Goal: Task Accomplishment & Management: Complete application form

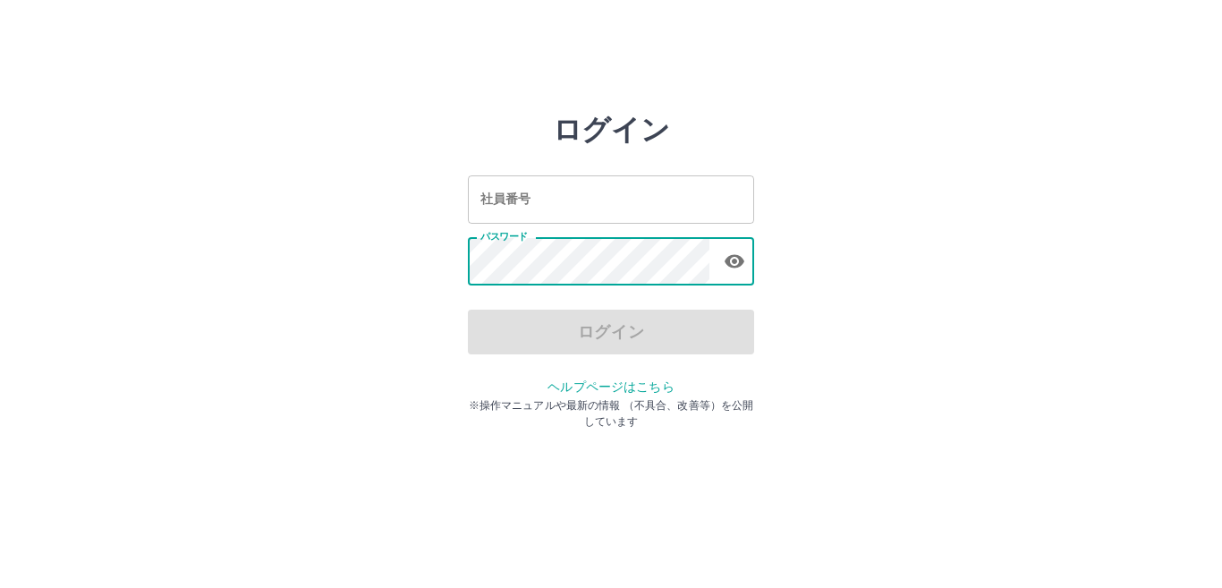
click at [574, 204] on input "社員番号" at bounding box center [611, 198] width 286 height 47
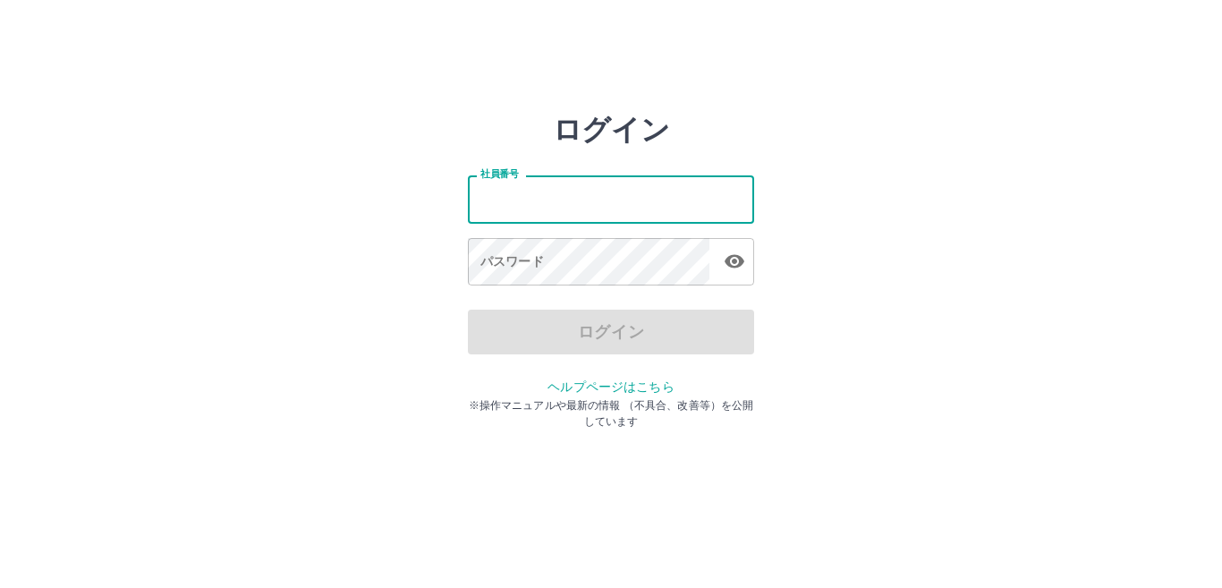
type input "*******"
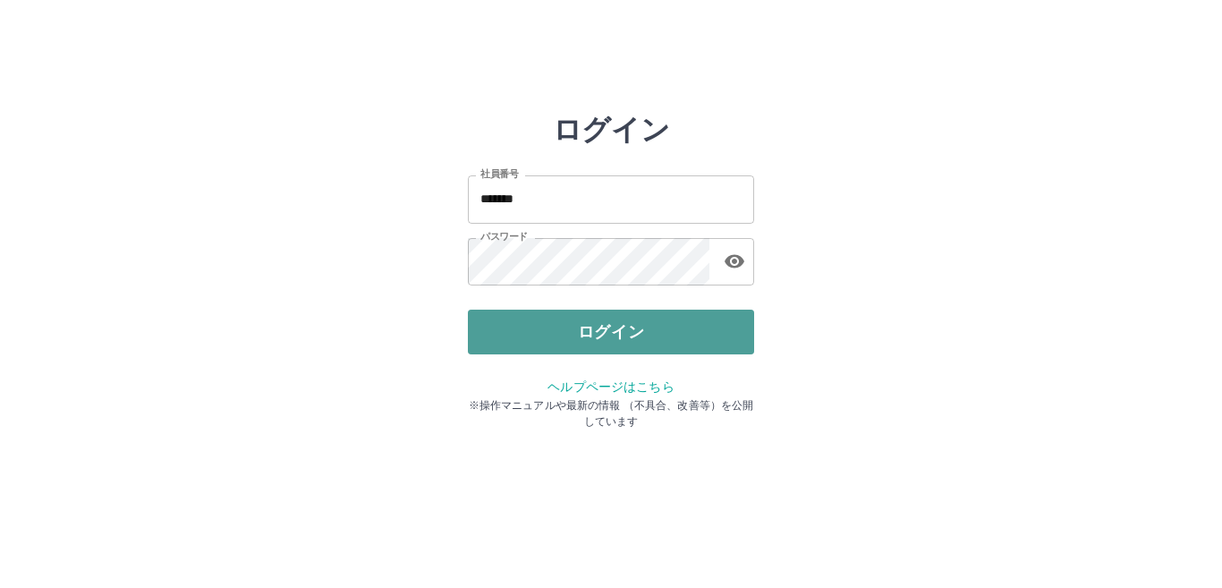
click at [611, 338] on button "ログイン" at bounding box center [611, 331] width 286 height 45
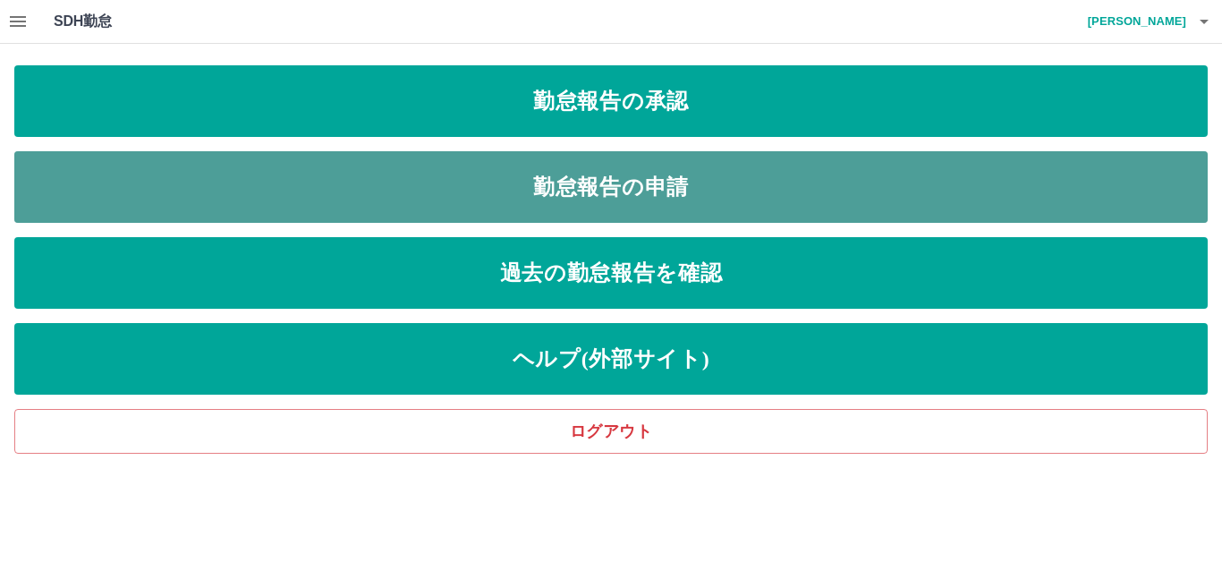
click at [652, 207] on link "勤怠報告の申請" at bounding box center [610, 187] width 1193 height 72
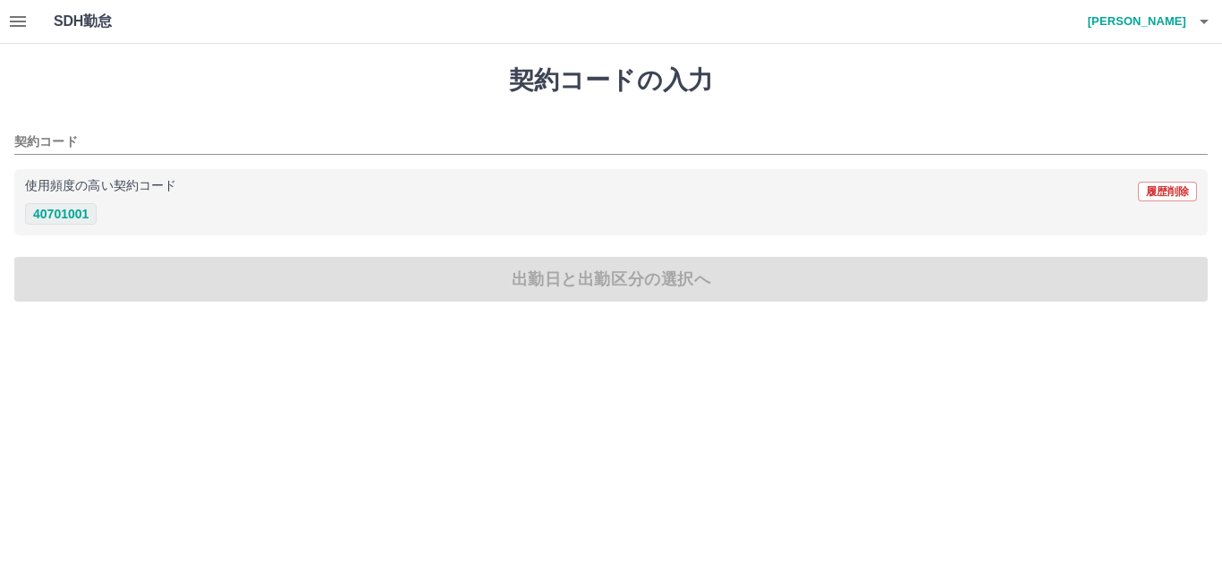
click at [78, 212] on button "40701001" at bounding box center [61, 213] width 72 height 21
type input "********"
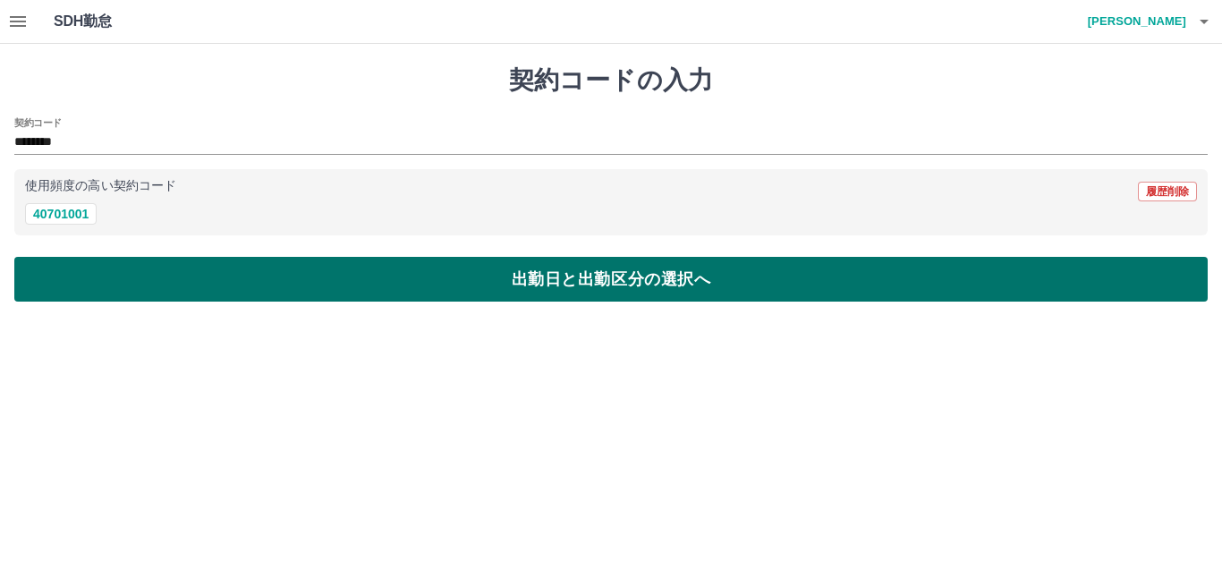
click at [84, 276] on button "出勤日と出勤区分の選択へ" at bounding box center [610, 279] width 1193 height 45
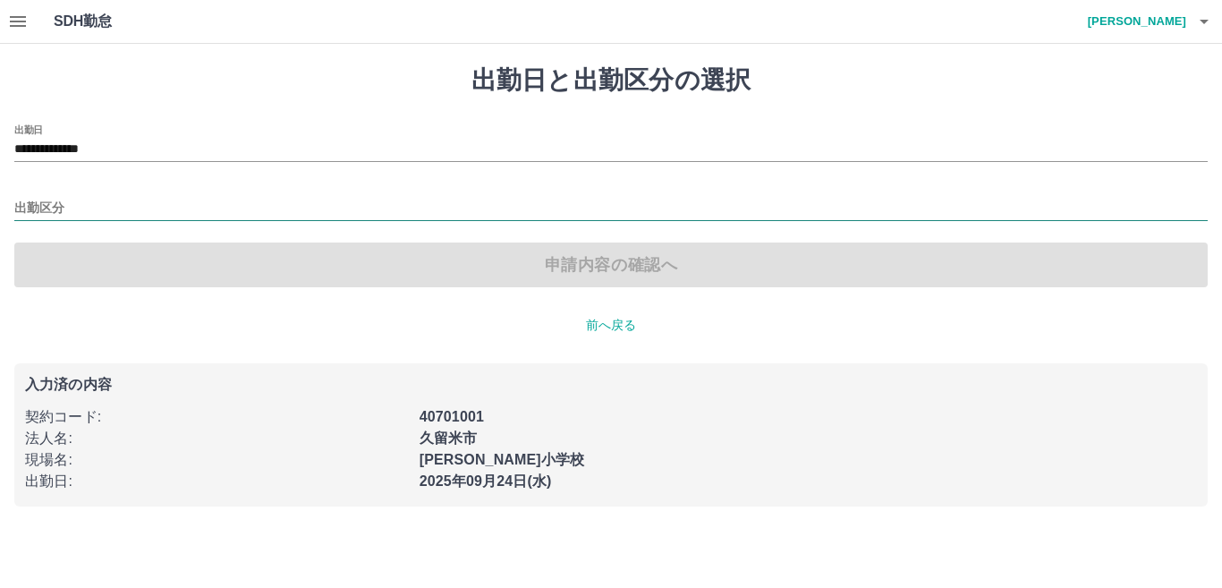
click at [55, 216] on input "出勤区分" at bounding box center [610, 209] width 1193 height 22
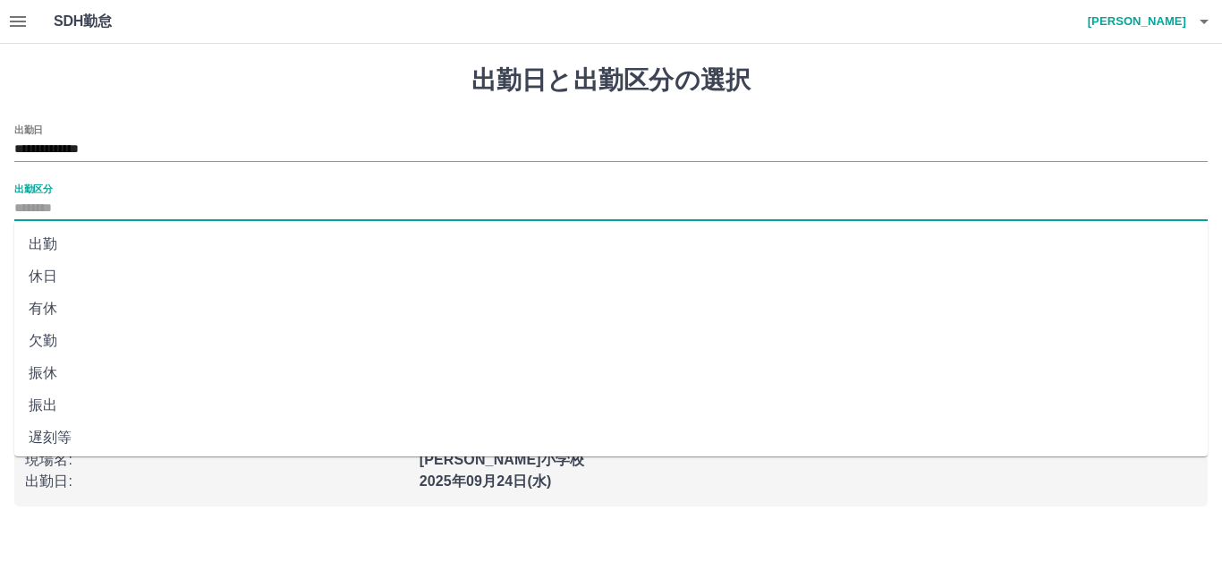
click at [55, 246] on li "出勤" at bounding box center [610, 244] width 1193 height 32
type input "**"
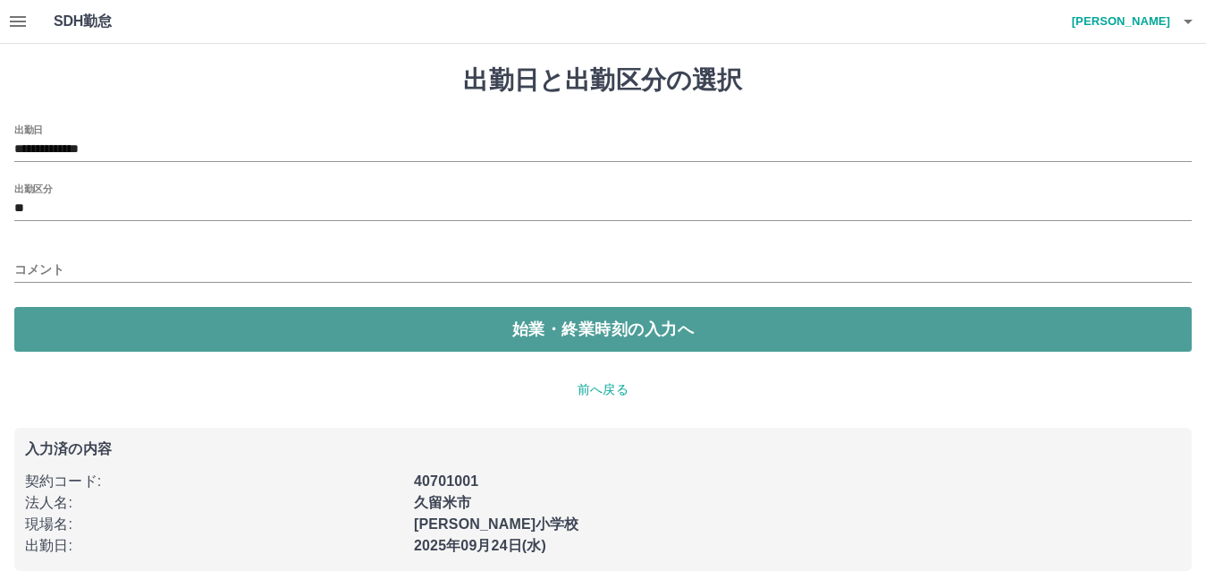
click at [72, 321] on button "始業・終業時刻の入力へ" at bounding box center [603, 329] width 1178 height 45
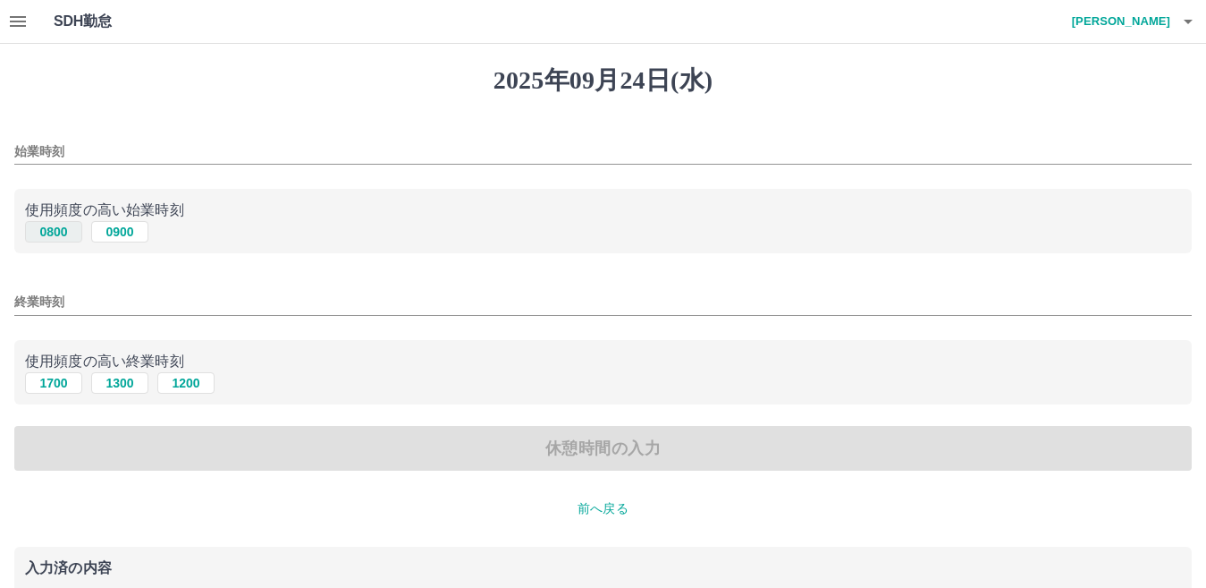
click at [63, 233] on button "0800" at bounding box center [53, 231] width 57 height 21
type input "****"
click at [60, 380] on button "1700" at bounding box center [53, 382] width 57 height 21
type input "****"
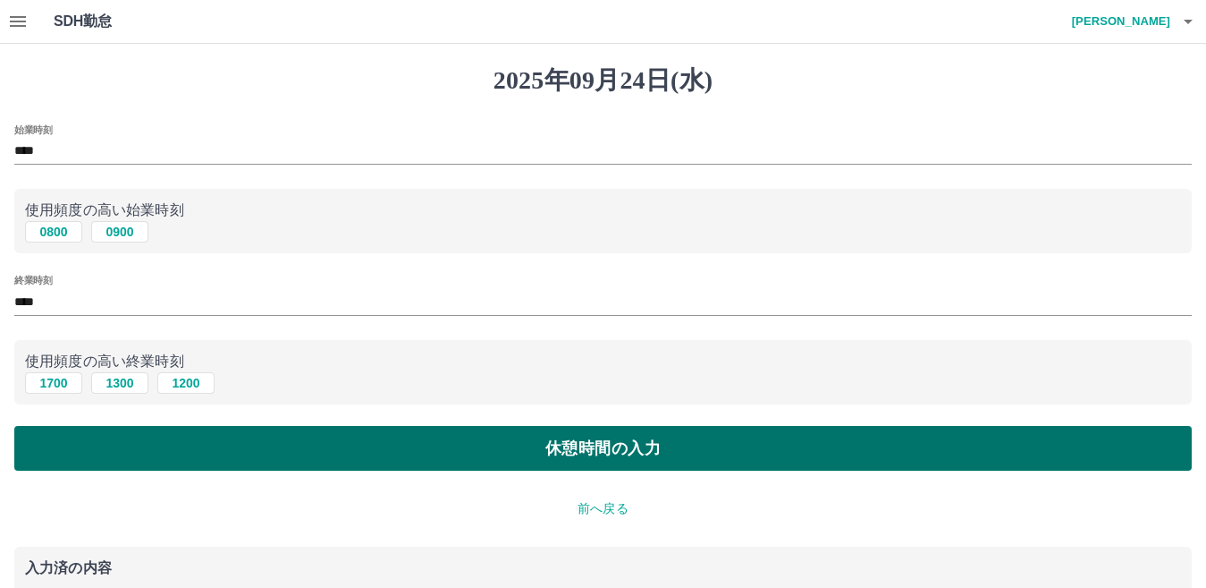
click at [75, 436] on button "休憩時間の入力" at bounding box center [603, 448] width 1178 height 45
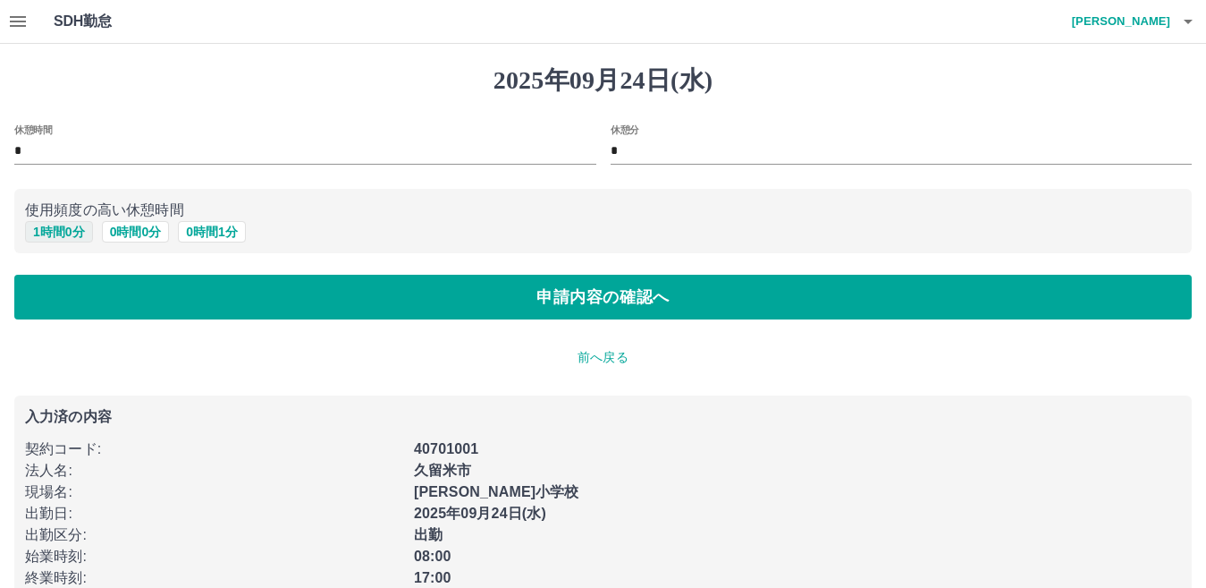
click at [63, 229] on button "1 時間 0 分" at bounding box center [59, 231] width 68 height 21
type input "*"
click at [659, 146] on input "*" at bounding box center [902, 152] width 582 height 26
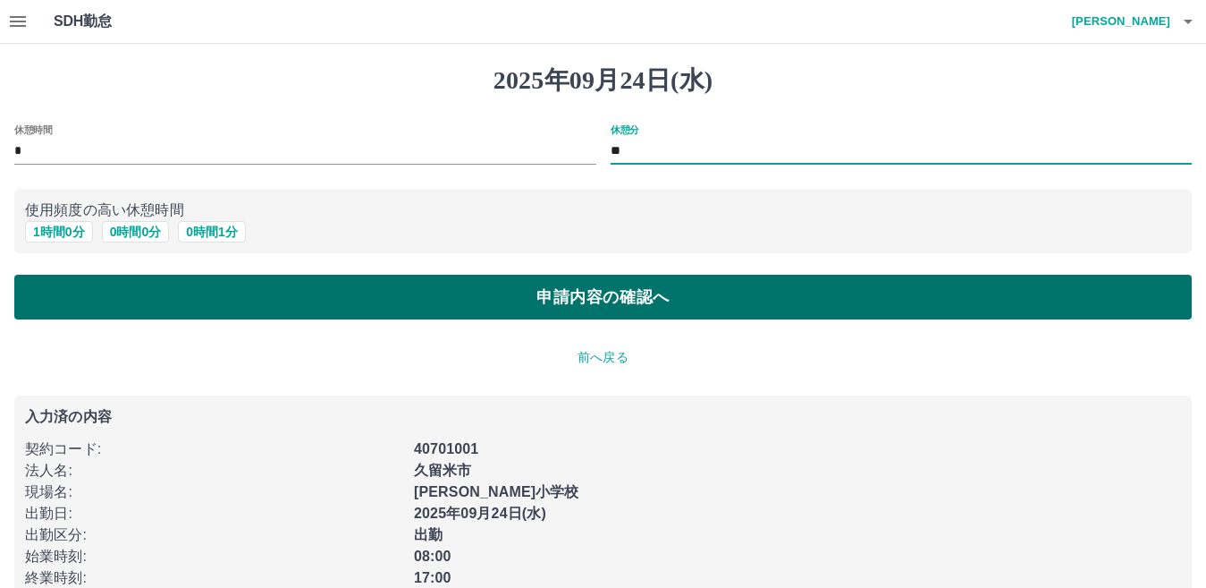
click at [493, 293] on button "申請内容の確認へ" at bounding box center [603, 297] width 1178 height 45
type input "*"
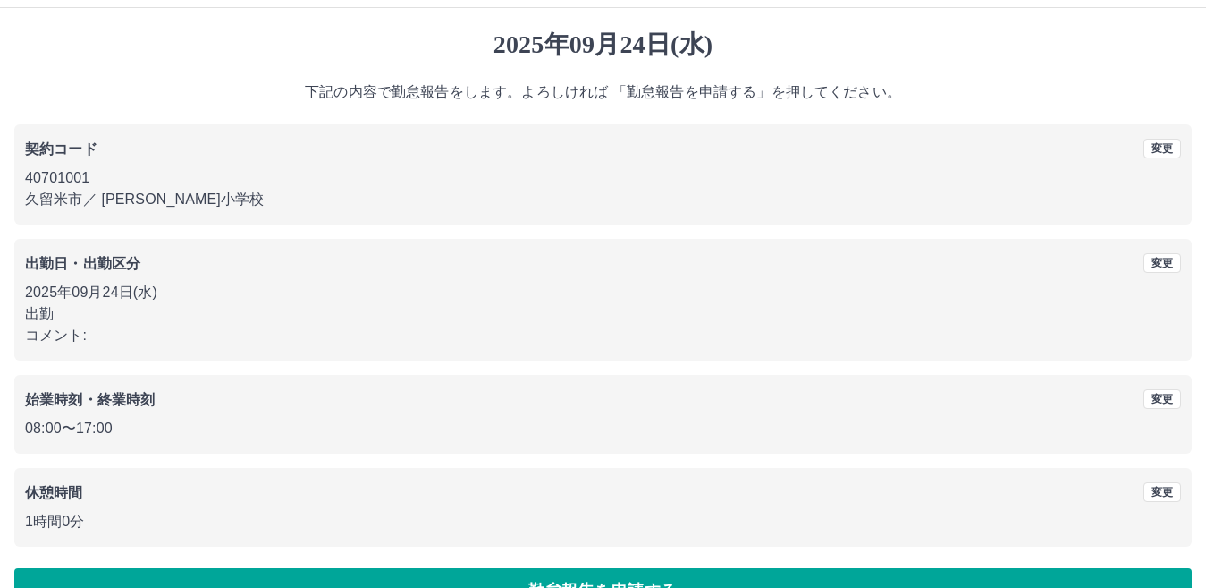
scroll to position [82, 0]
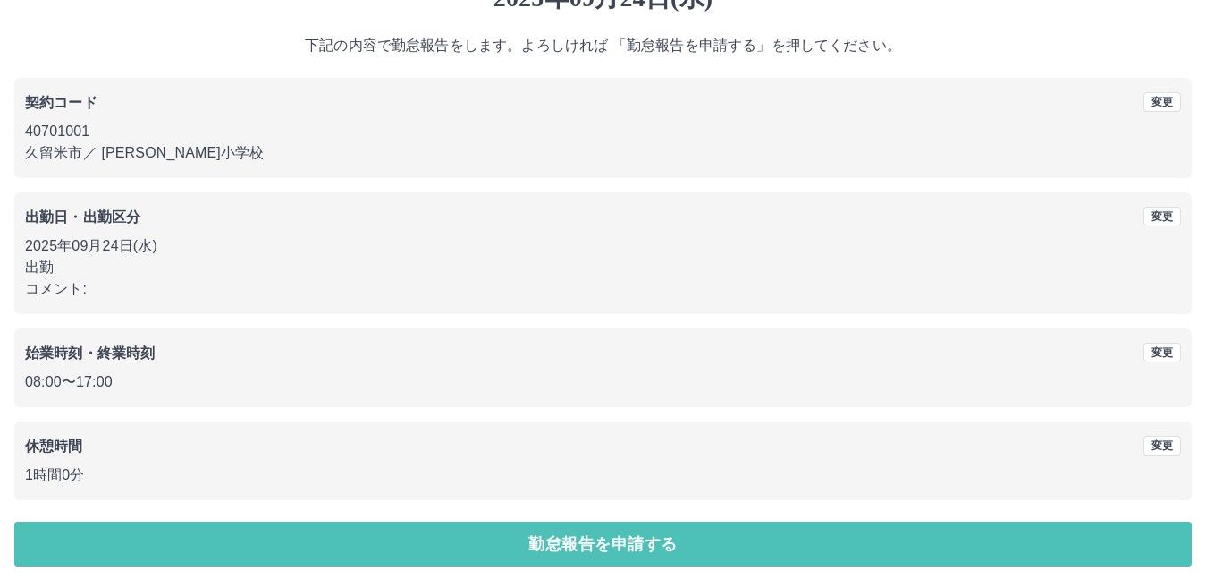
drag, startPoint x: 973, startPoint y: 539, endPoint x: 982, endPoint y: 543, distance: 9.6
click at [982, 543] on button "勤怠報告を申請する" at bounding box center [603, 543] width 1178 height 45
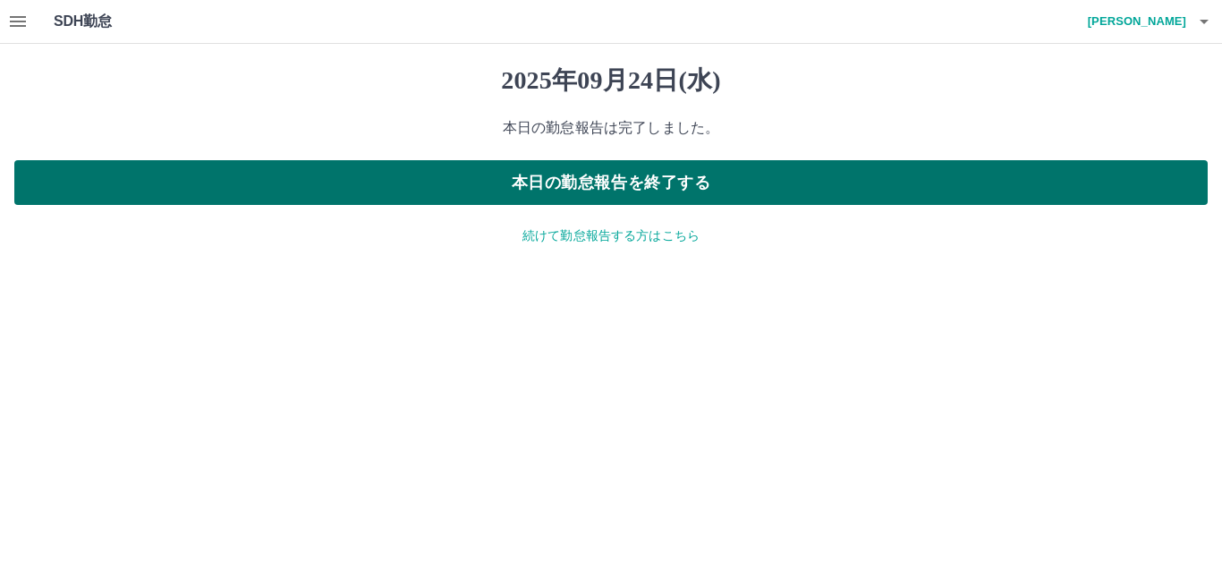
click at [909, 190] on button "本日の勤怠報告を終了する" at bounding box center [610, 182] width 1193 height 45
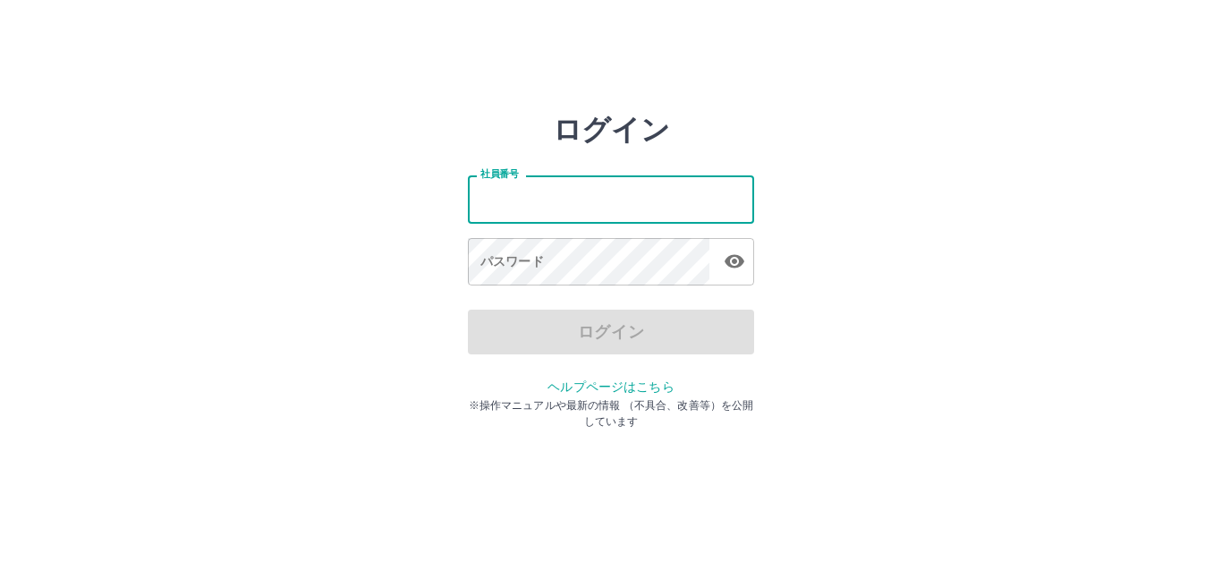
click at [685, 195] on input "社員番号" at bounding box center [611, 198] width 286 height 47
type input "*******"
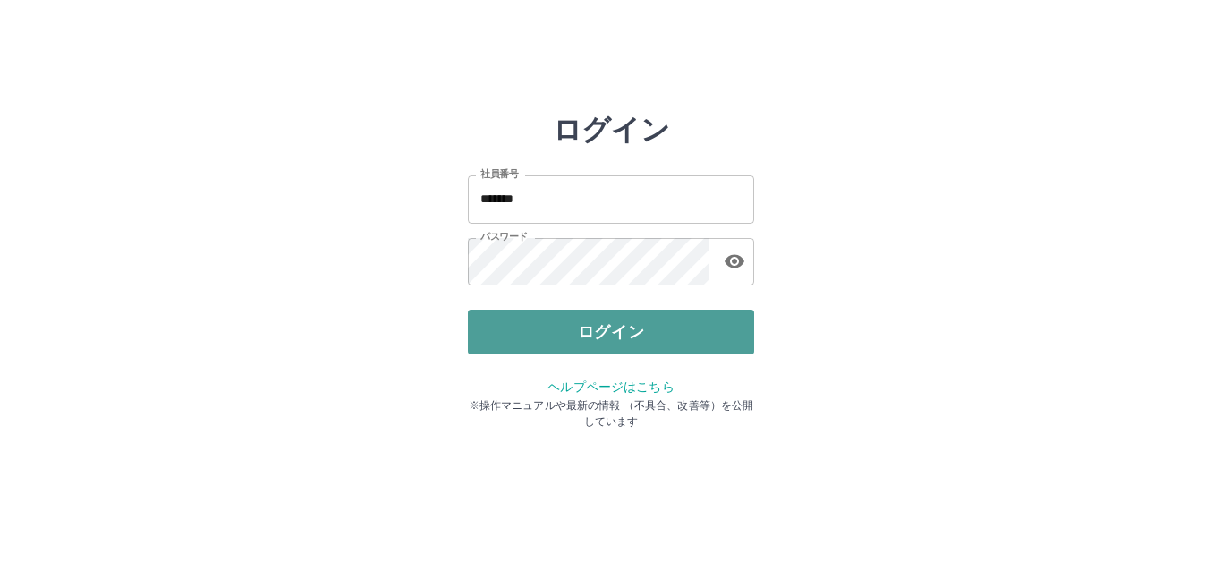
click at [617, 322] on button "ログイン" at bounding box center [611, 331] width 286 height 45
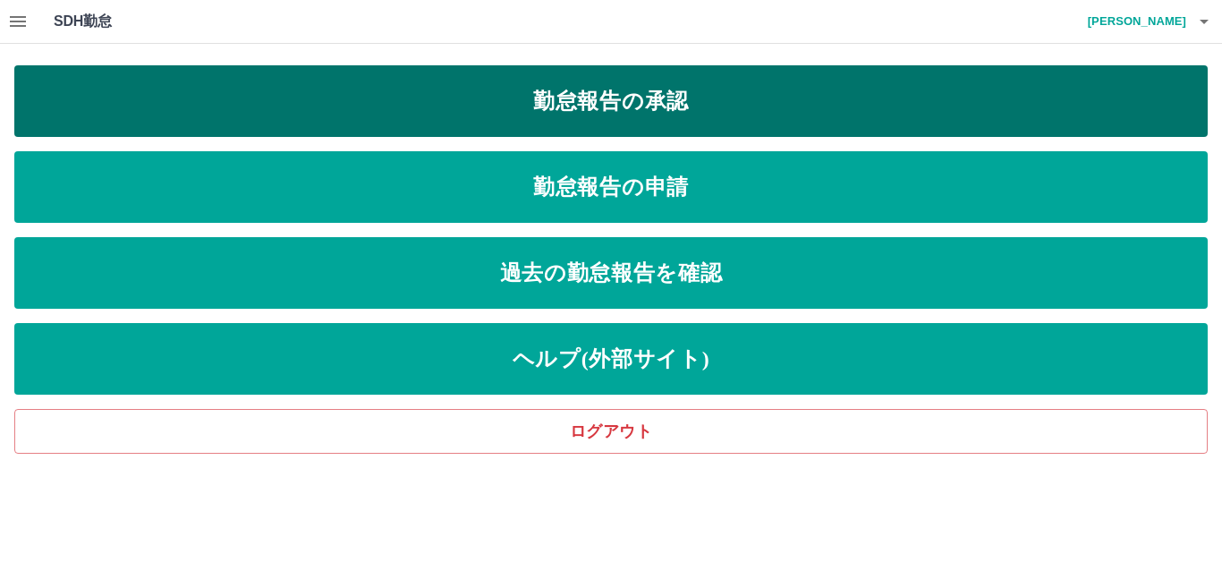
click at [668, 109] on link "勤怠報告の承認" at bounding box center [610, 101] width 1193 height 72
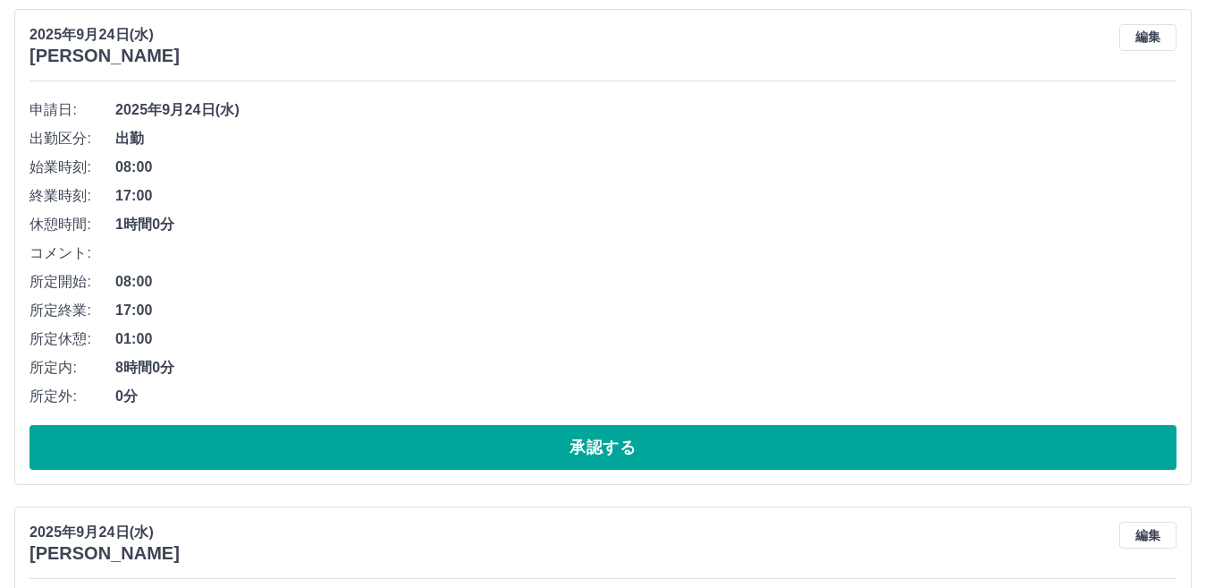
scroll to position [250, 0]
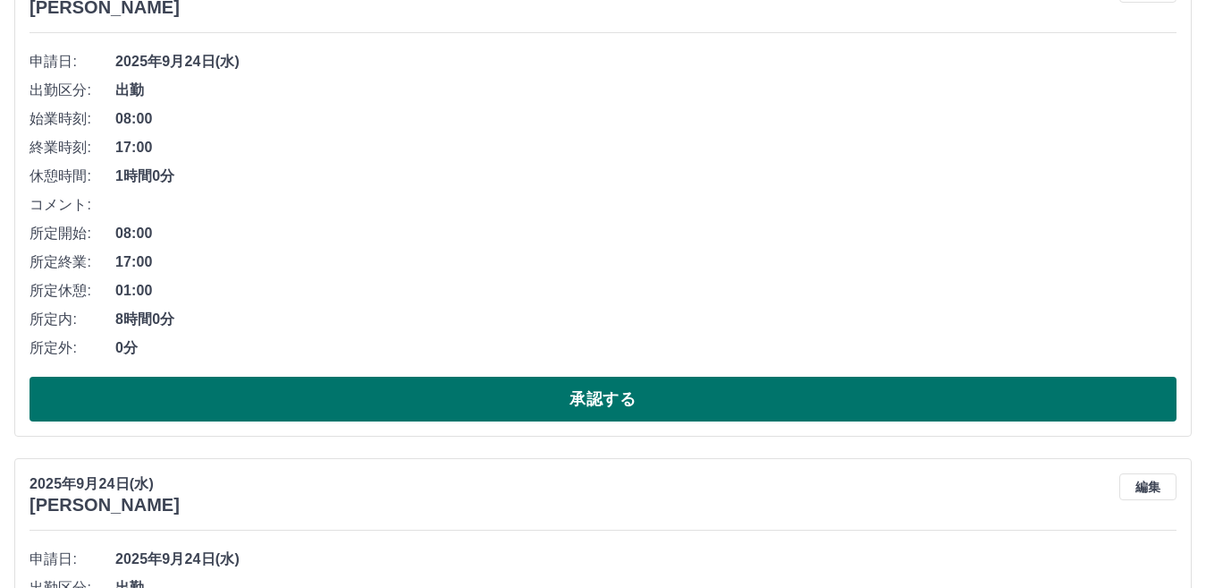
click at [724, 396] on button "承認する" at bounding box center [603, 398] width 1147 height 45
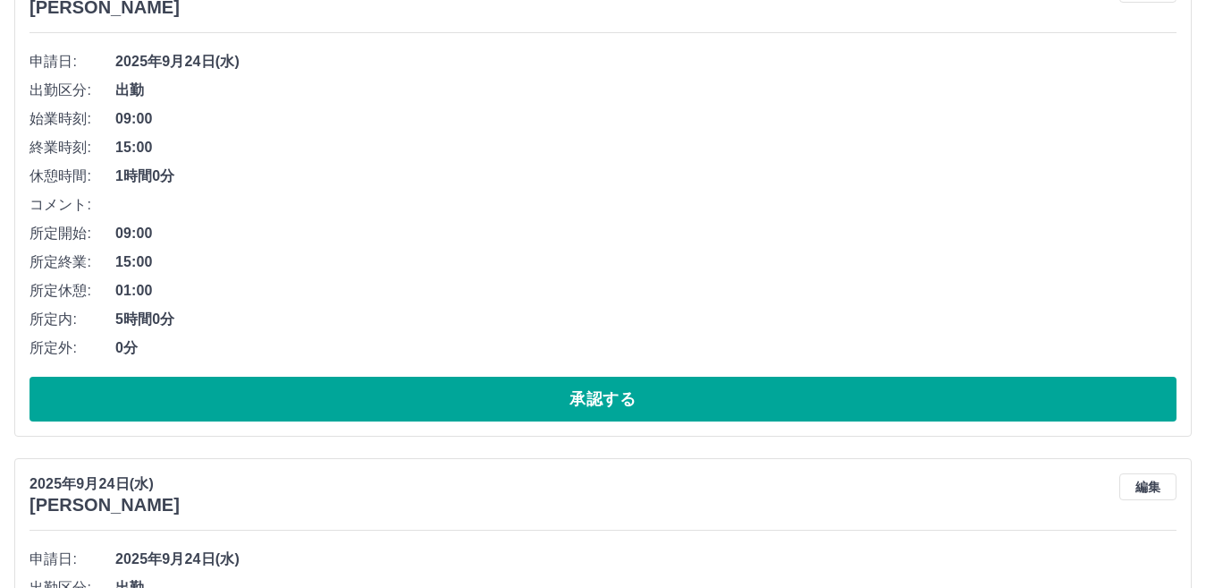
click at [94, 207] on span "コメント:" at bounding box center [73, 204] width 86 height 21
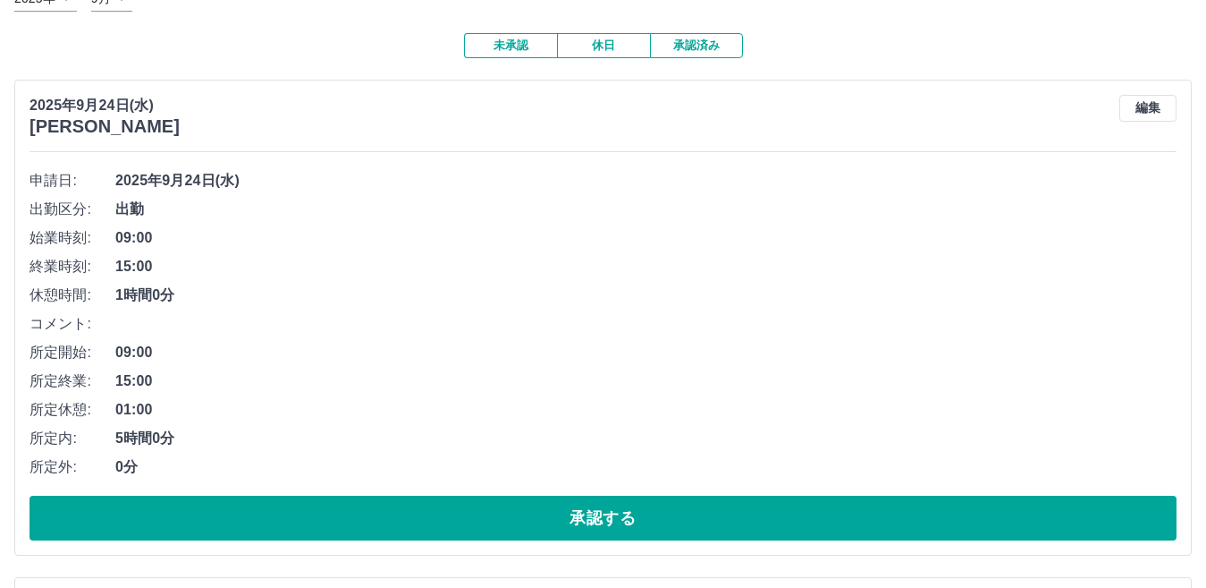
scroll to position [119, 0]
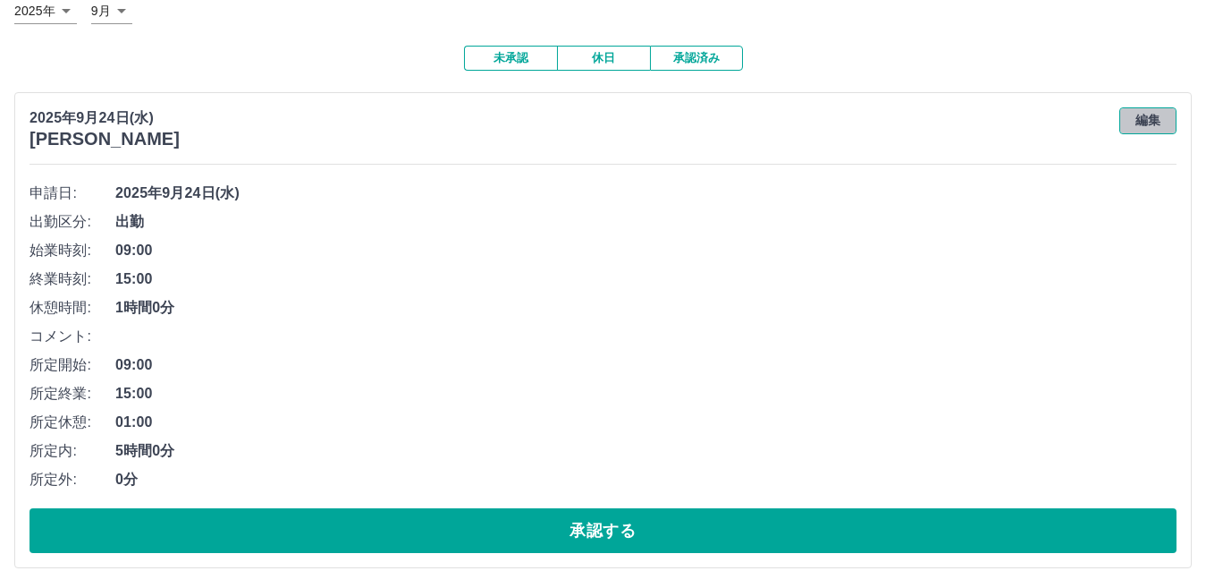
click at [1157, 117] on button "編集" at bounding box center [1148, 120] width 57 height 27
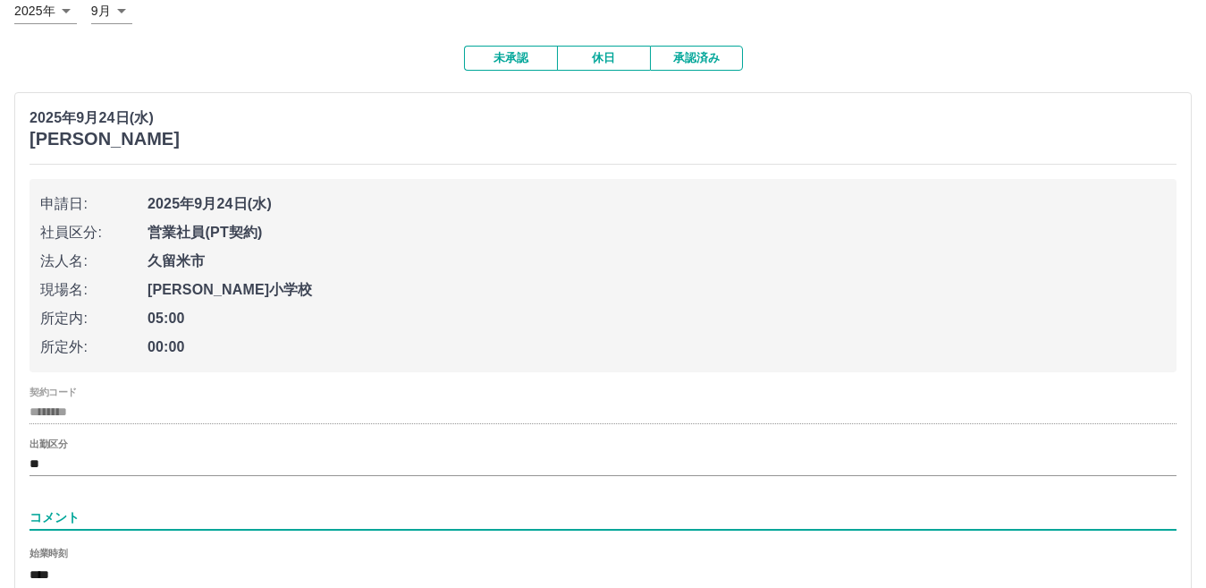
click at [85, 518] on input "コメント" at bounding box center [603, 517] width 1147 height 26
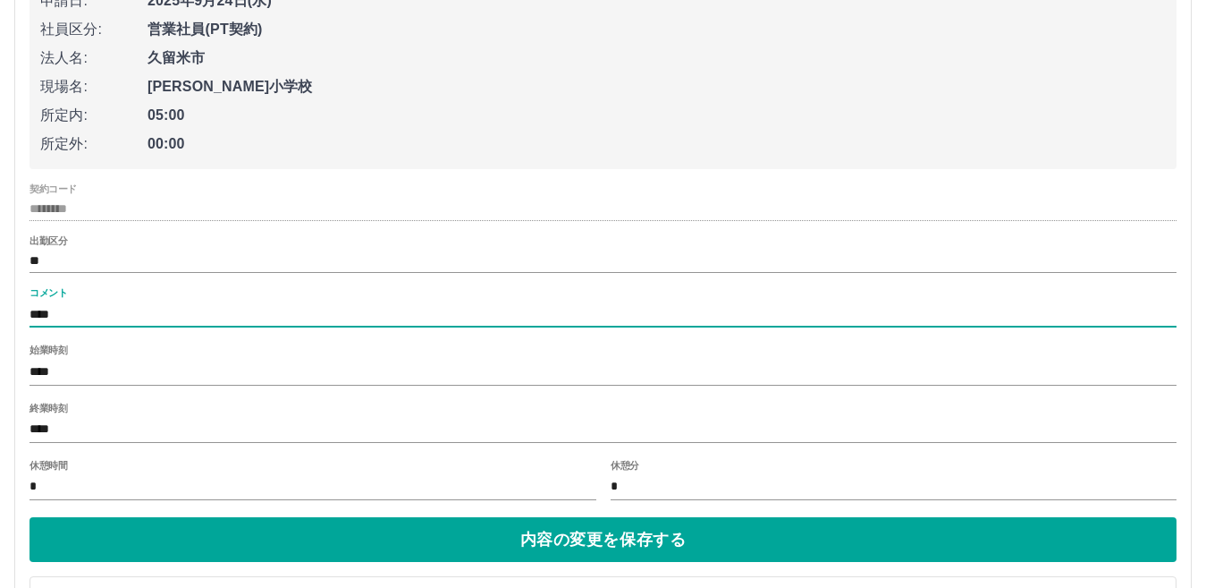
scroll to position [393, 0]
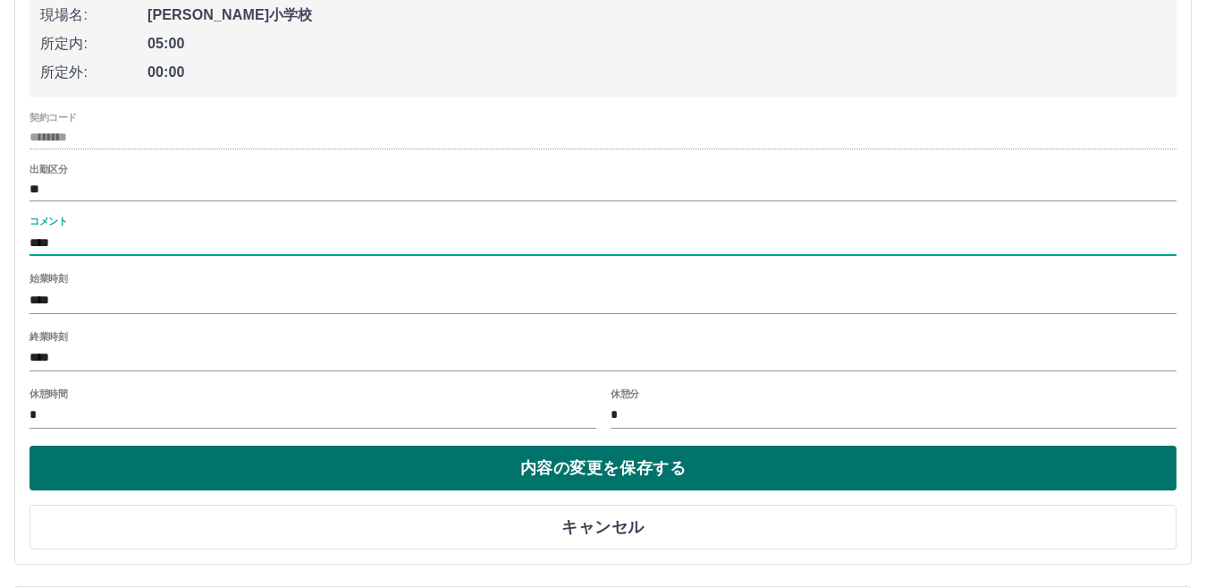
type input "****"
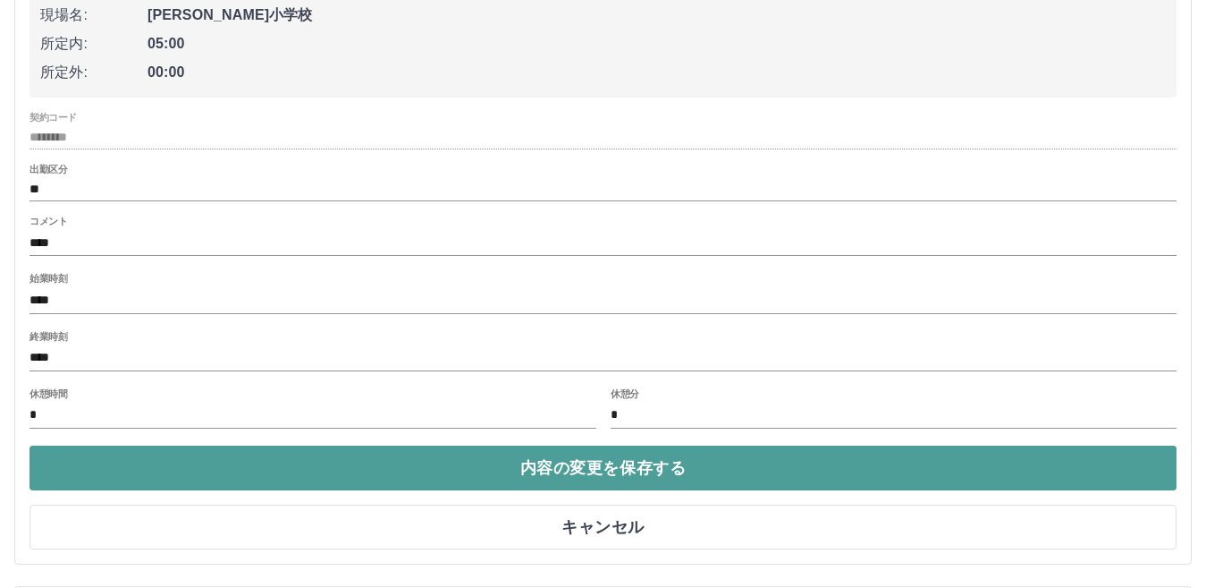
click at [780, 477] on button "内容の変更を保存する" at bounding box center [603, 467] width 1147 height 45
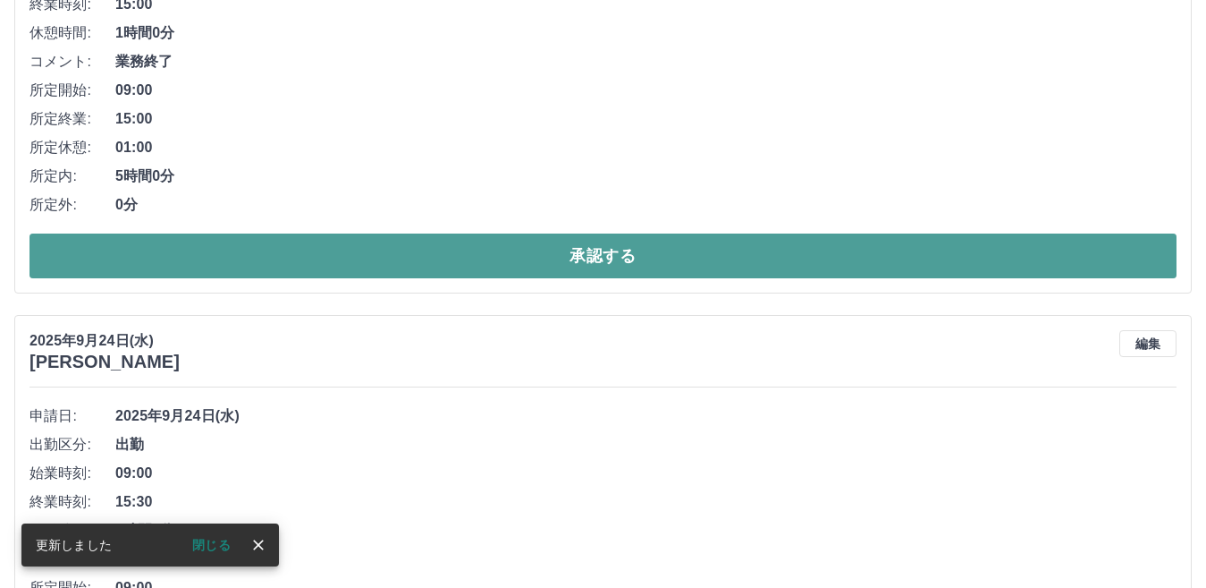
click at [801, 258] on button "承認する" at bounding box center [603, 255] width 1147 height 45
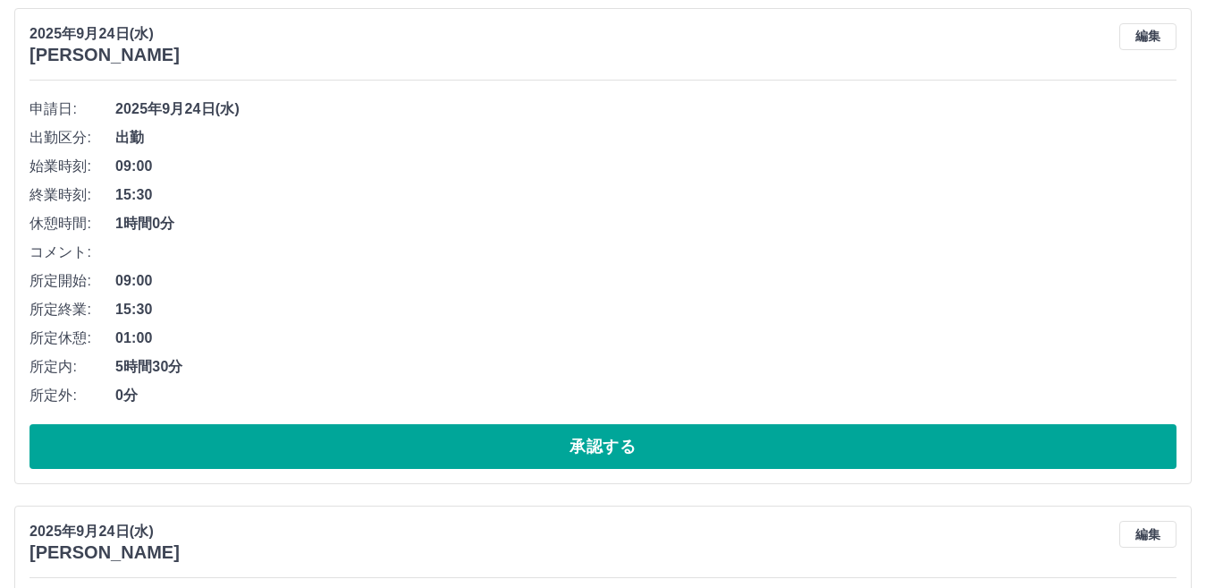
scroll to position [215, 0]
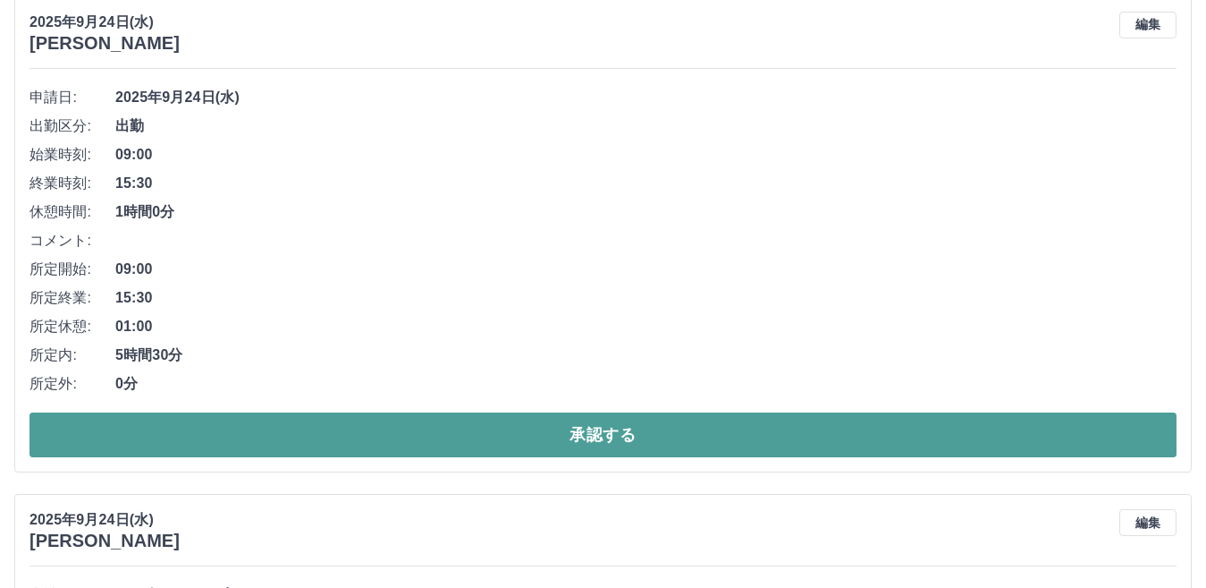
click at [791, 444] on button "承認する" at bounding box center [603, 434] width 1147 height 45
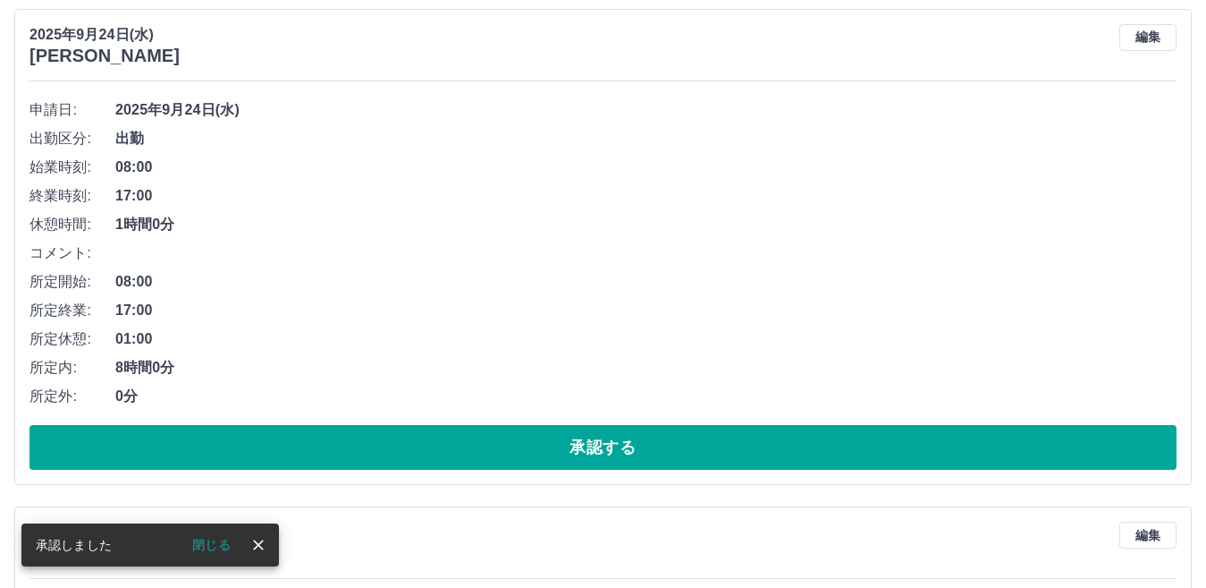
scroll to position [250, 0]
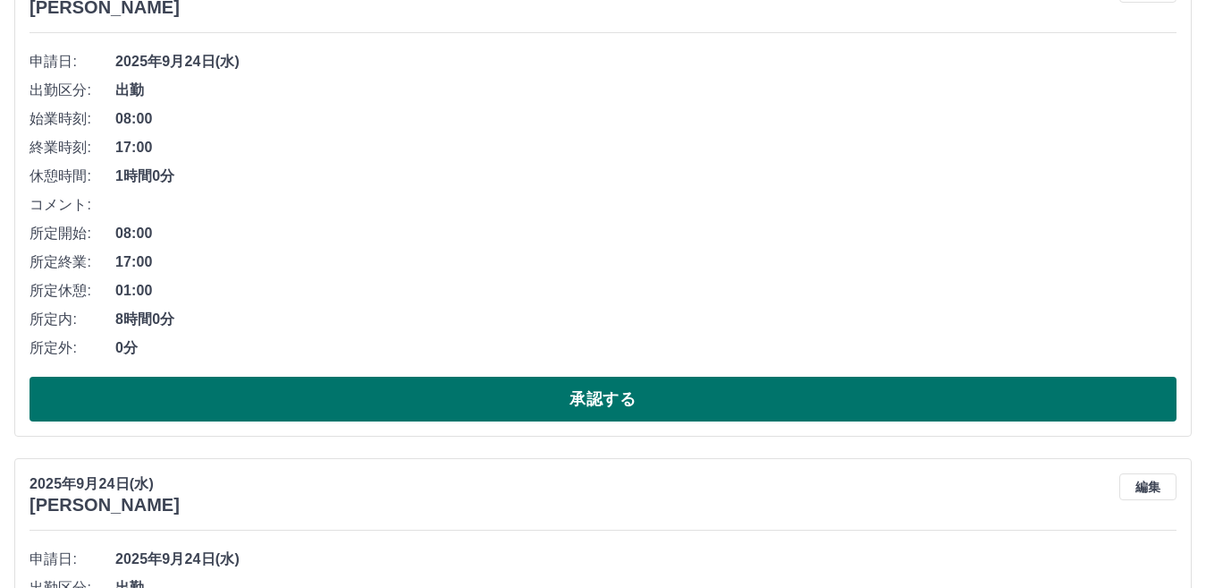
click at [893, 402] on button "承認する" at bounding box center [603, 398] width 1147 height 45
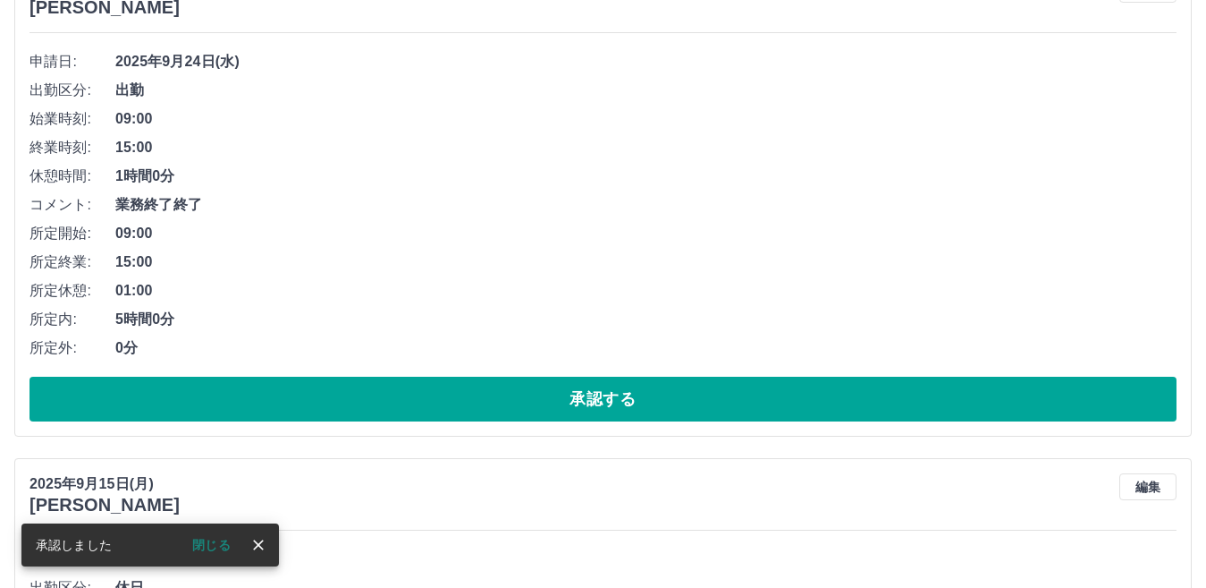
scroll to position [0, 0]
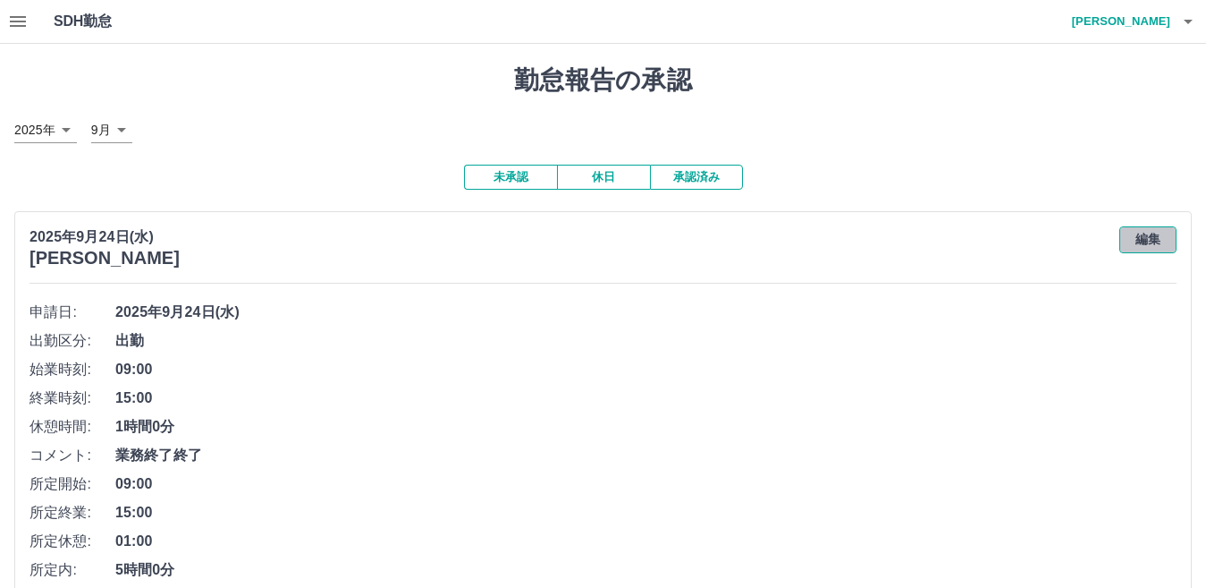
click at [1140, 236] on button "編集" at bounding box center [1148, 239] width 57 height 27
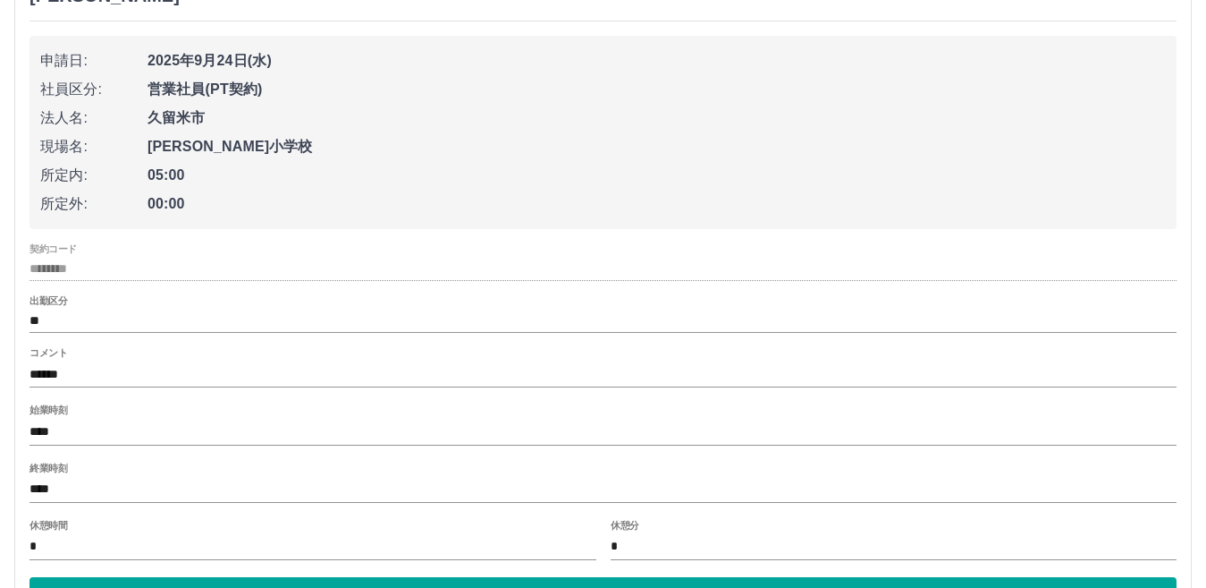
scroll to position [286, 0]
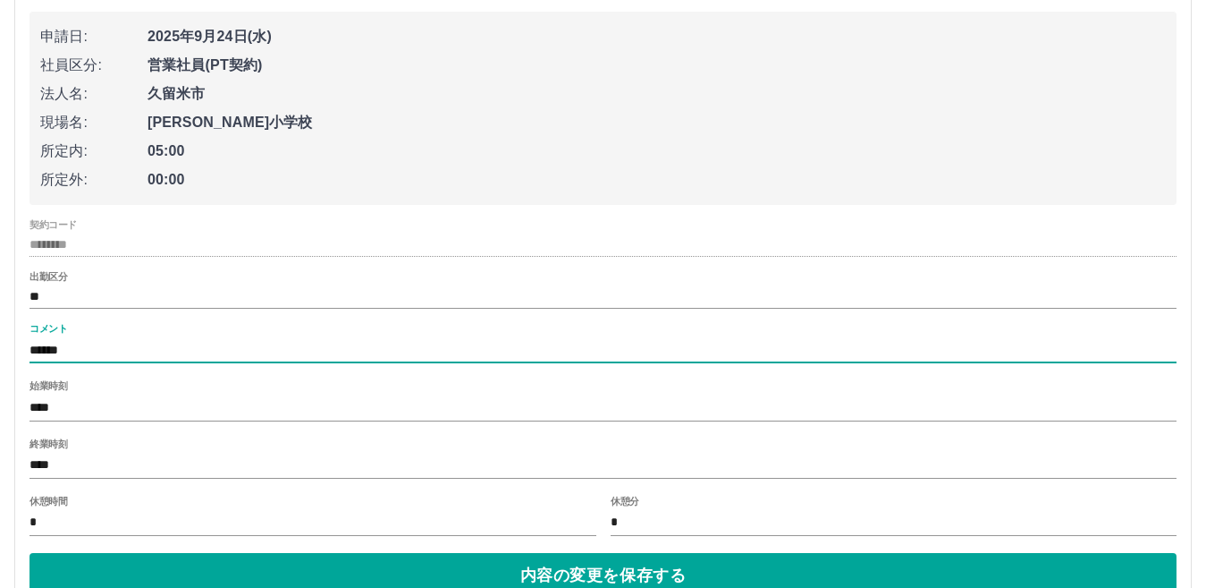
click at [120, 349] on input "******" at bounding box center [603, 350] width 1147 height 26
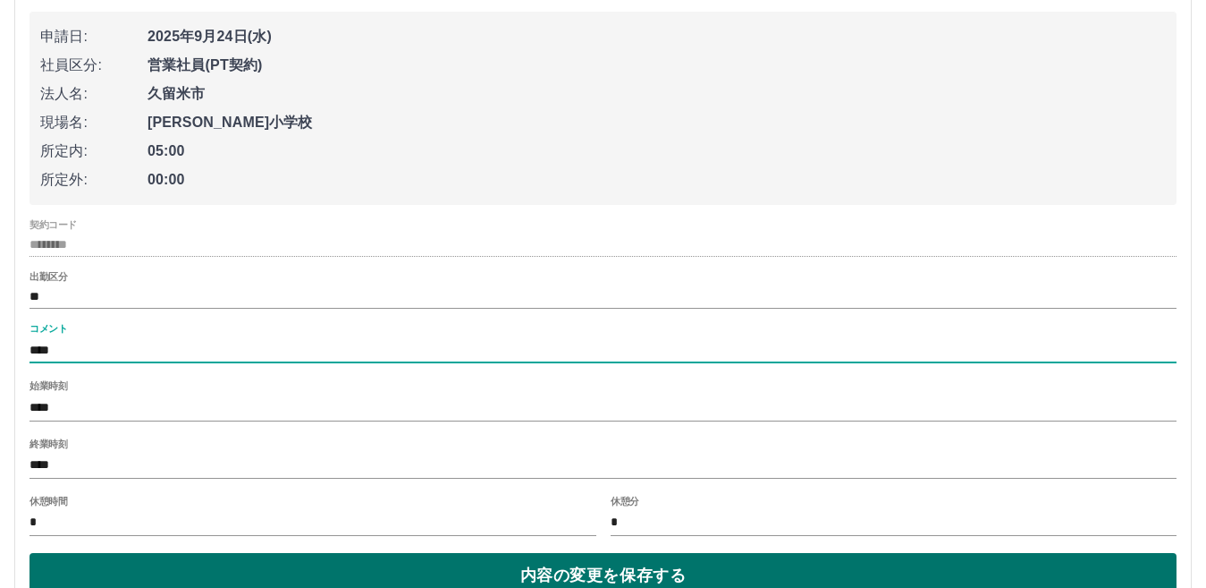
type input "****"
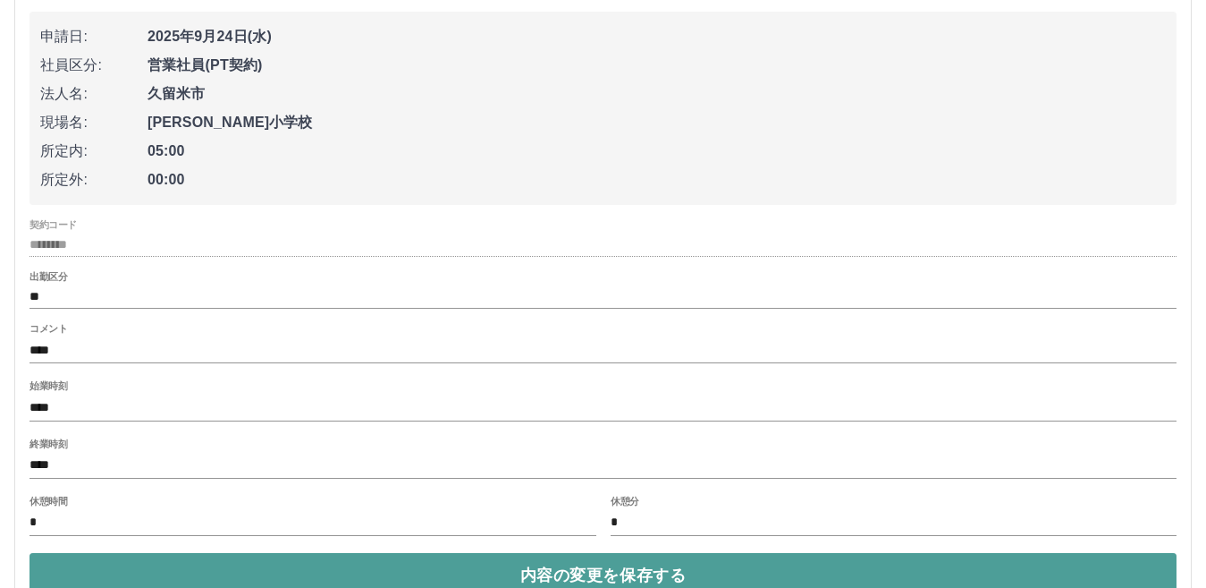
click at [941, 577] on button "内容の変更を保存する" at bounding box center [603, 575] width 1147 height 45
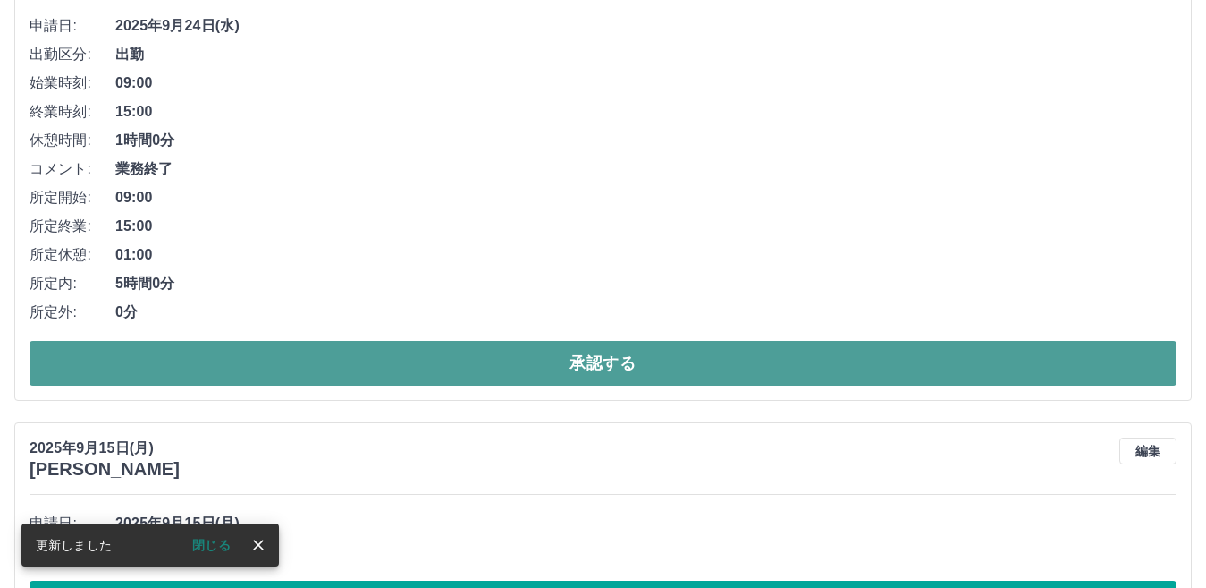
click at [786, 364] on button "承認する" at bounding box center [603, 363] width 1147 height 45
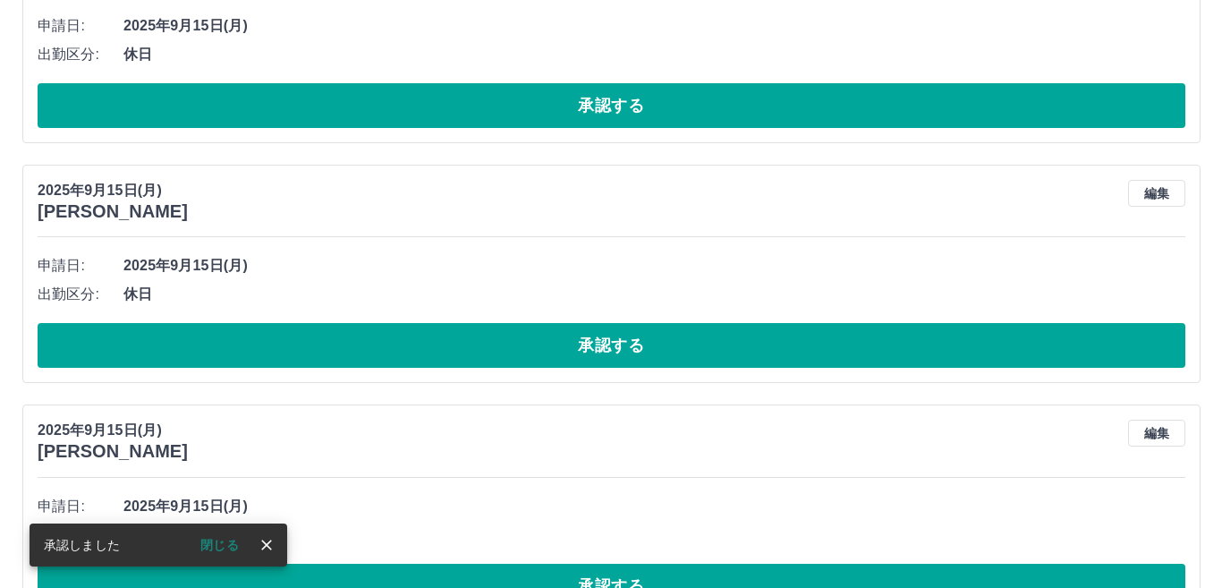
scroll to position [0, 0]
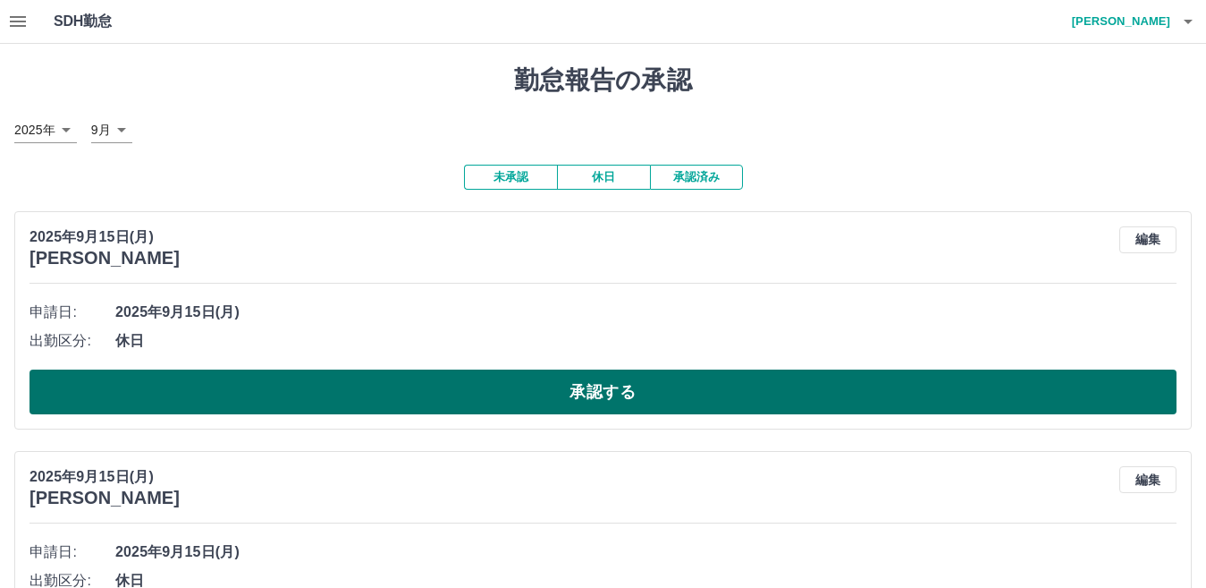
click at [590, 385] on button "承認する" at bounding box center [603, 391] width 1147 height 45
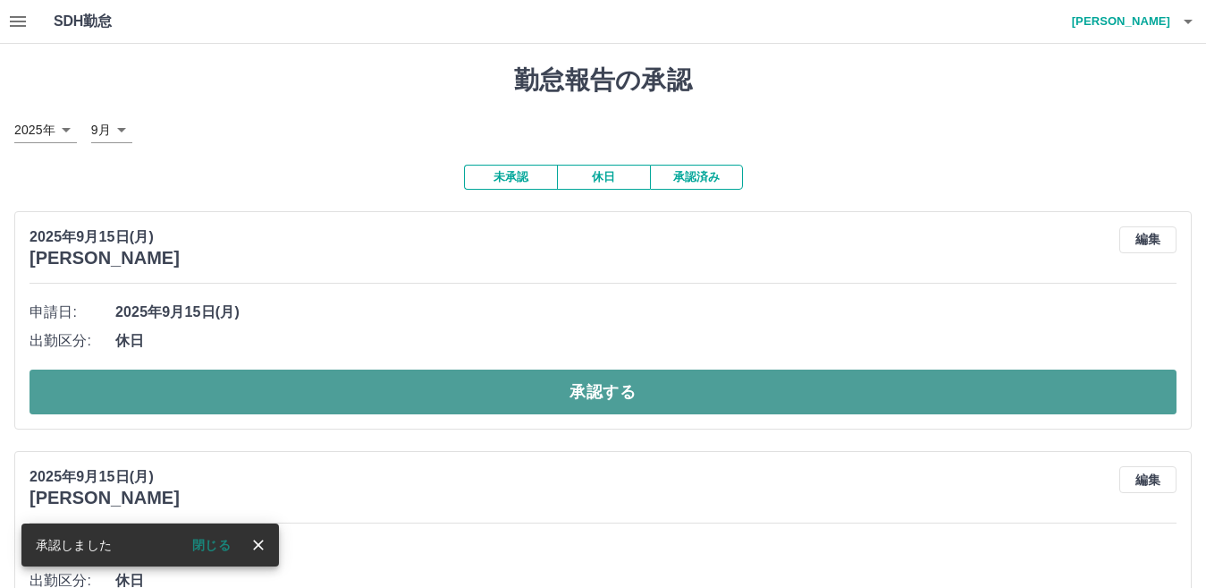
click at [457, 398] on button "承認する" at bounding box center [603, 391] width 1147 height 45
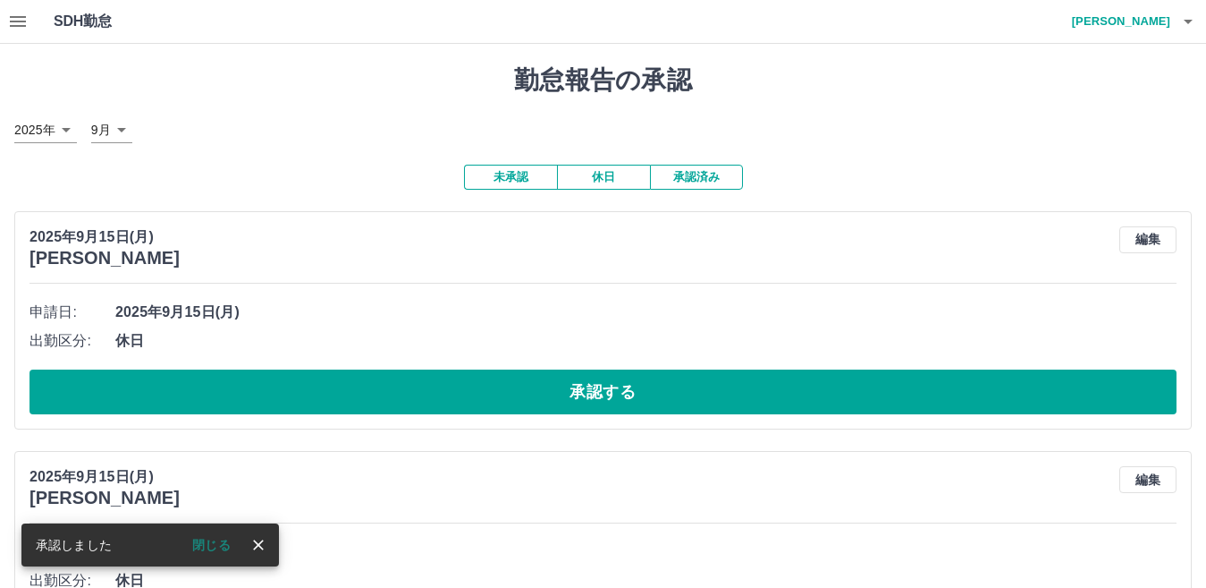
click at [457, 398] on button "承認する" at bounding box center [603, 391] width 1147 height 45
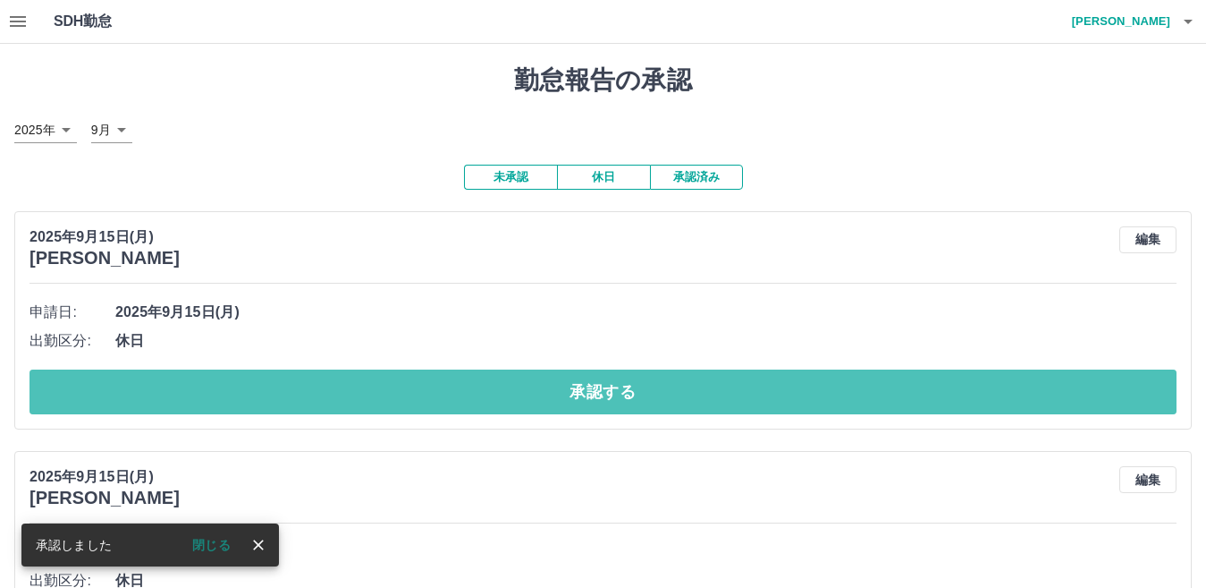
click at [457, 398] on button "承認する" at bounding box center [603, 391] width 1147 height 45
click at [454, 394] on button "承認する" at bounding box center [603, 391] width 1147 height 45
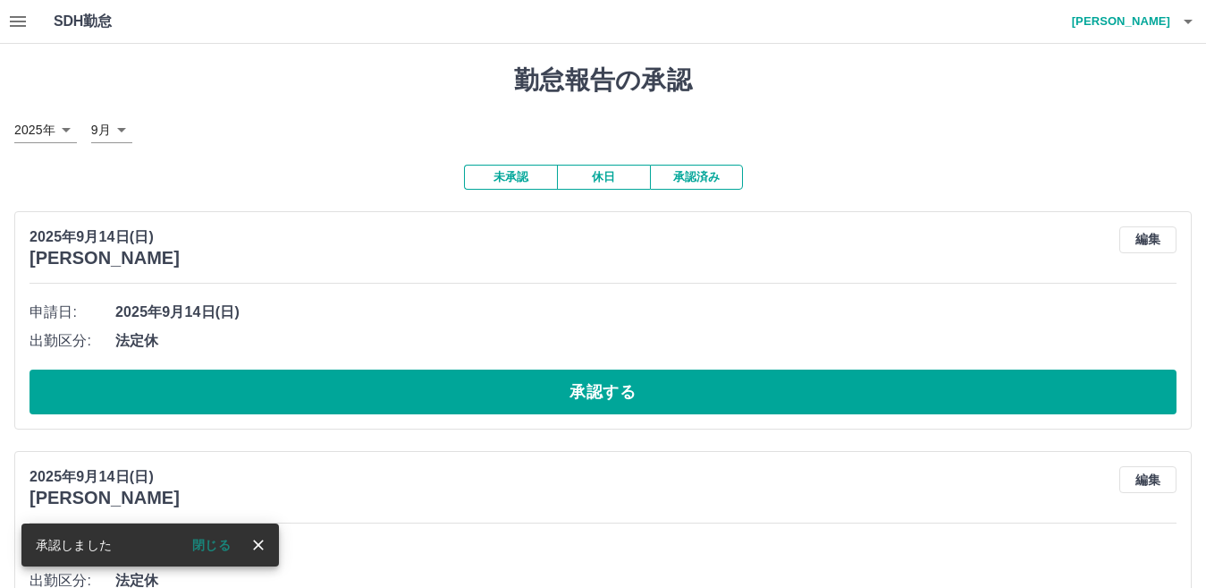
click at [454, 394] on button "承認する" at bounding box center [603, 391] width 1147 height 45
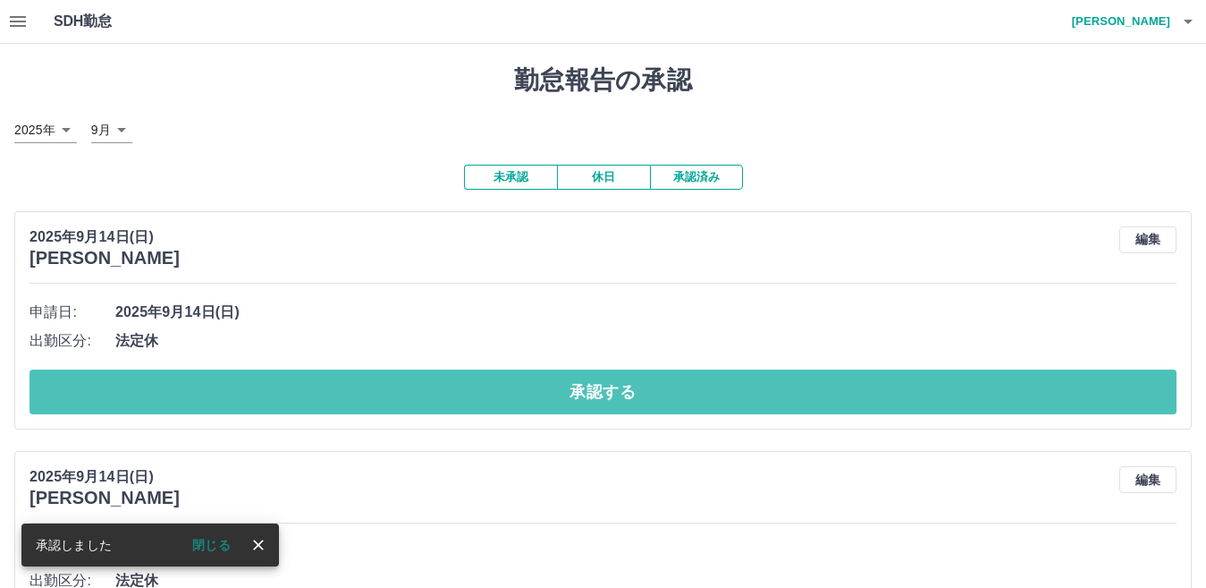
click at [454, 394] on button "承認する" at bounding box center [603, 391] width 1147 height 45
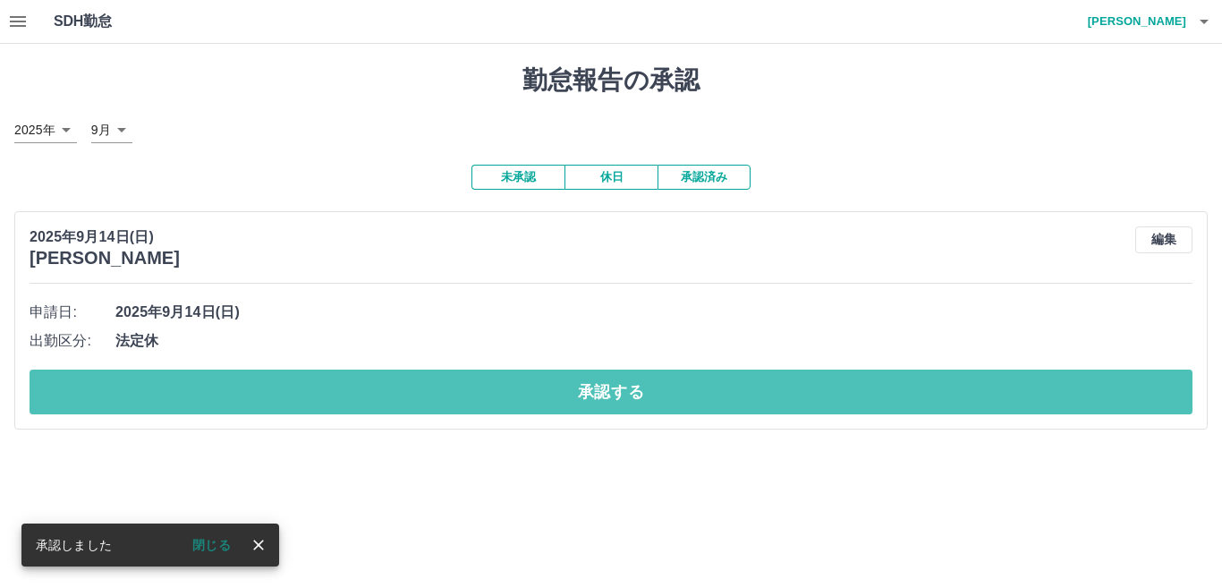
click at [454, 394] on button "承認する" at bounding box center [611, 391] width 1163 height 45
